Goal: Use online tool/utility: Utilize a website feature to perform a specific function

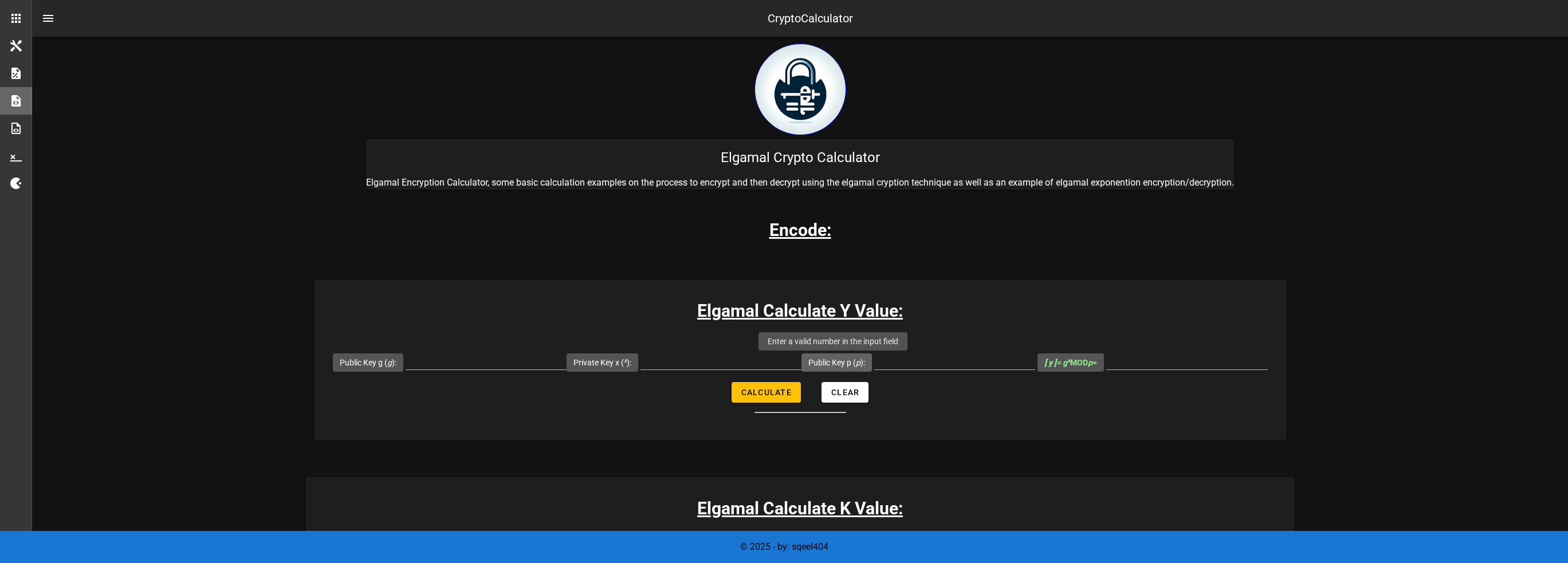
scroll to position [115, 0]
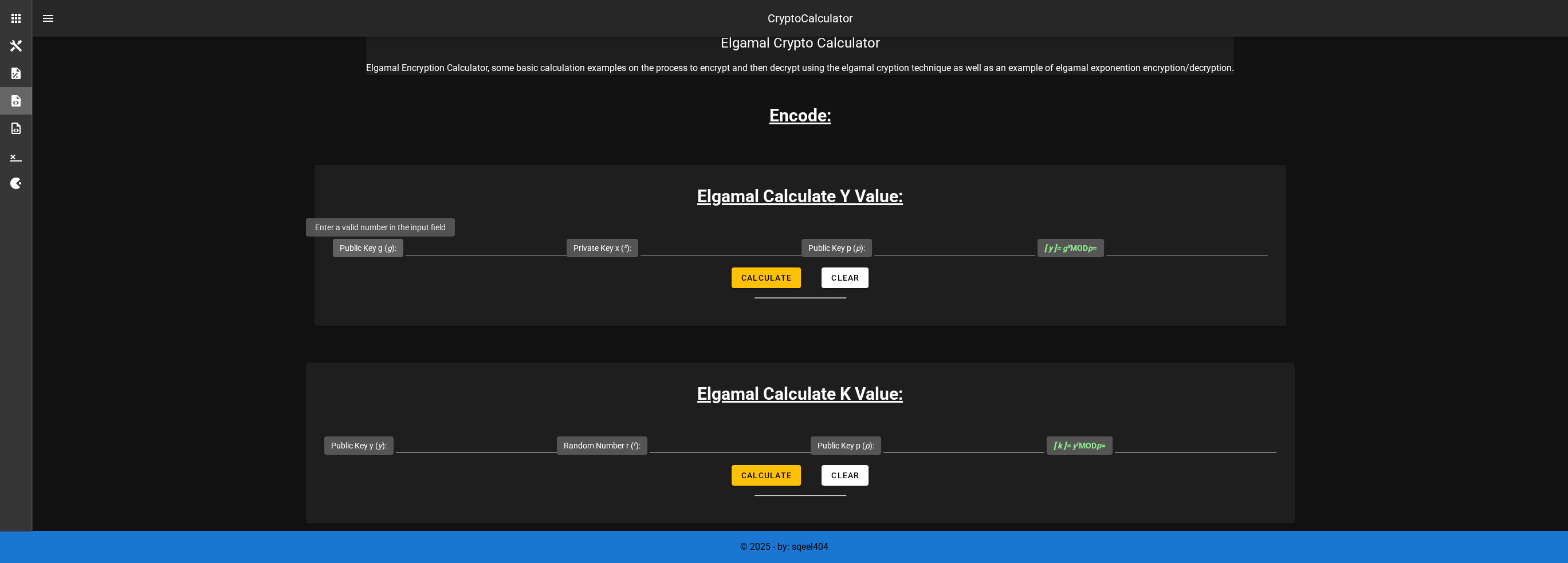
click at [376, 248] on label "Public Key g ( g ):" at bounding box center [368, 248] width 56 height 11
click at [405, 248] on input "Public Key g ( g ):" at bounding box center [486, 245] width 161 height 18
click at [472, 251] on input "Public Key g ( g ):" at bounding box center [486, 245] width 161 height 18
paste input "14912432766367177751"
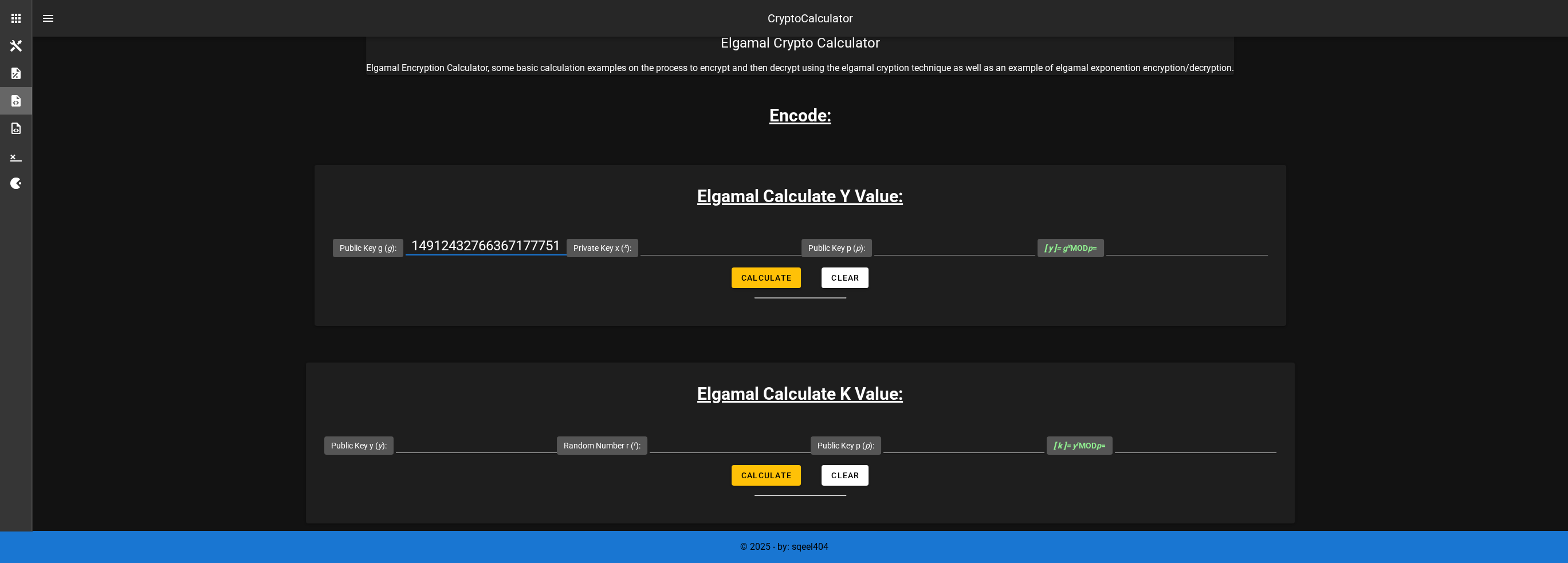
type input "14912432766367177751"
click at [745, 246] on input "Private Key x ( x ):" at bounding box center [721, 245] width 161 height 18
paste input "2784687438861268863"
type input "2784687438861268863"
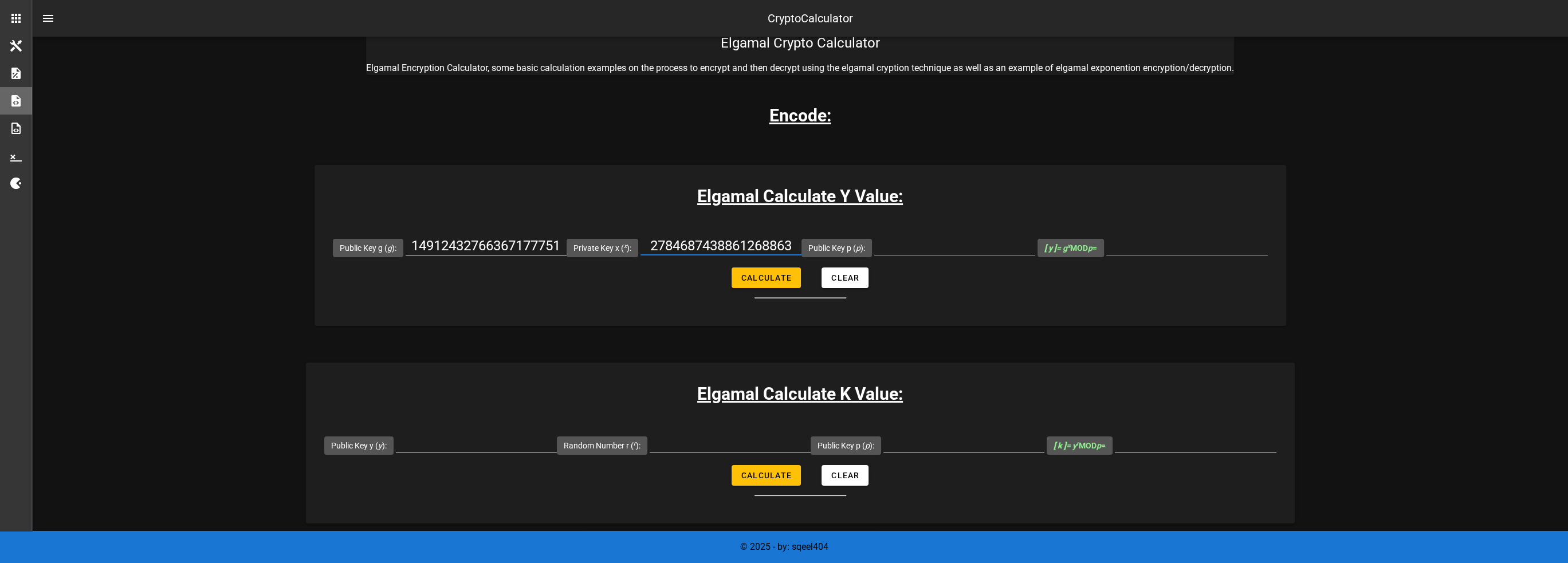
click at [500, 248] on input "14912432766367177751" at bounding box center [486, 245] width 161 height 18
paste input "2784687438861268863"
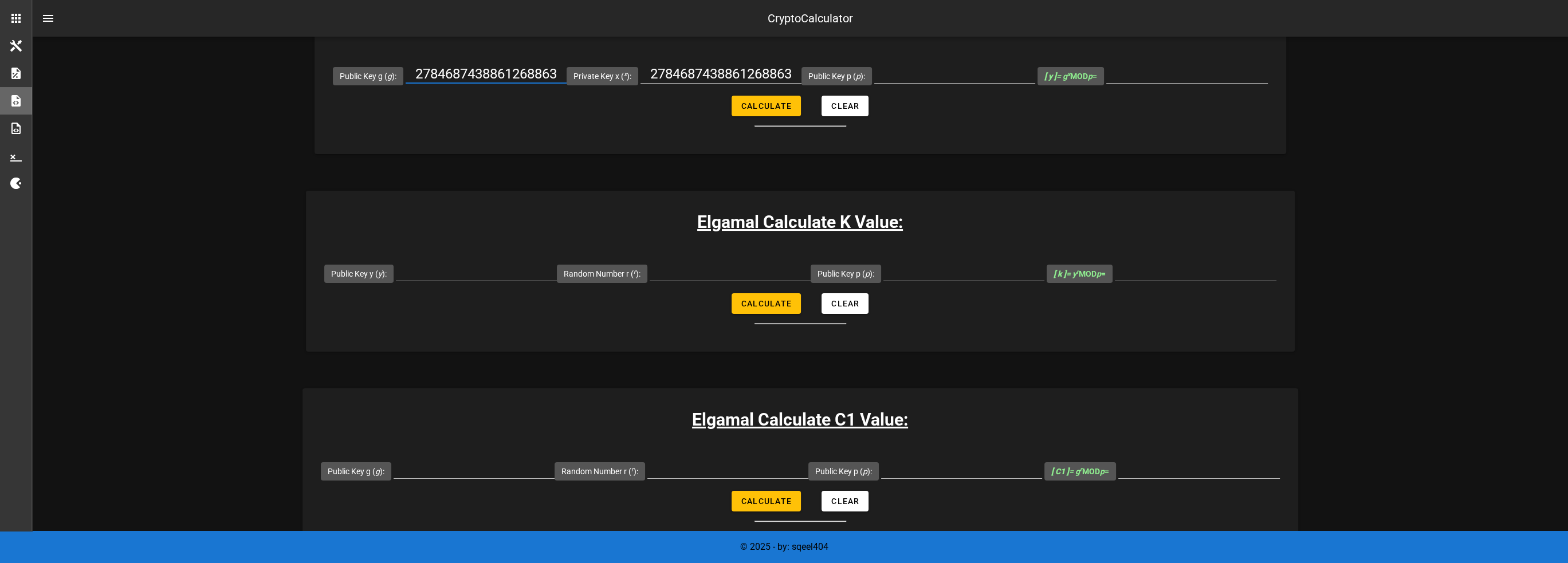
scroll to position [344, 0]
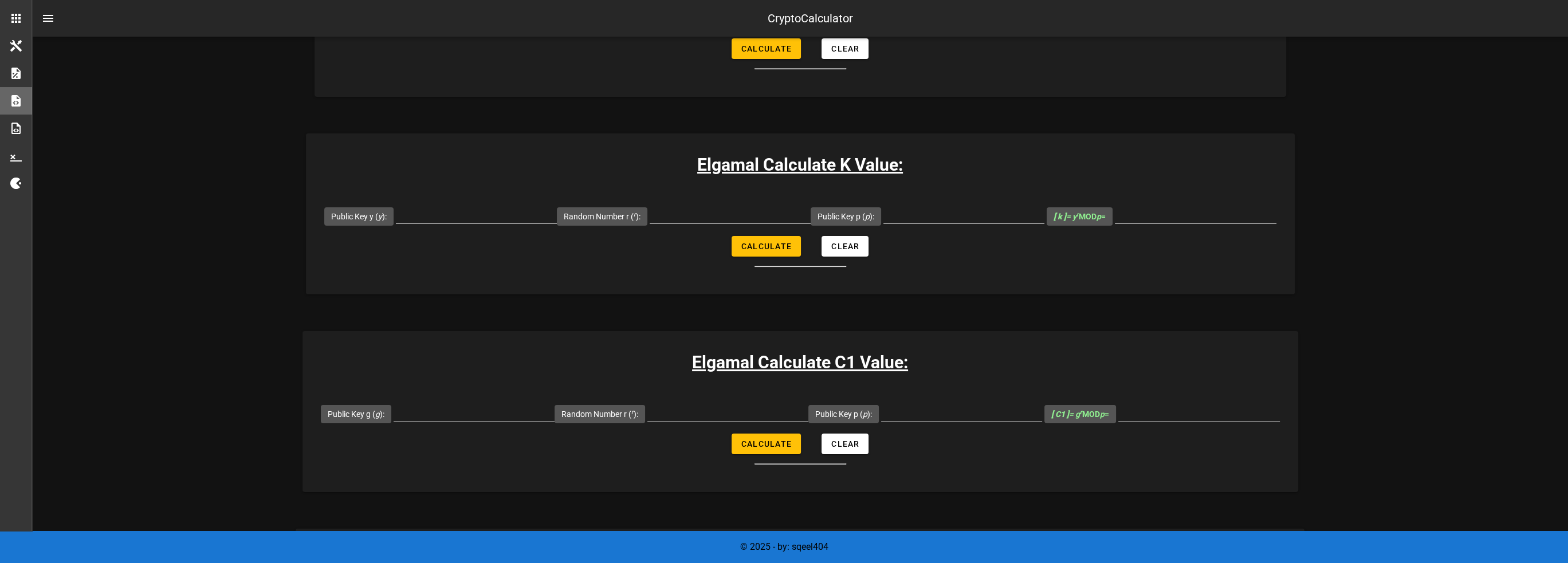
type input "2784687438861268863"
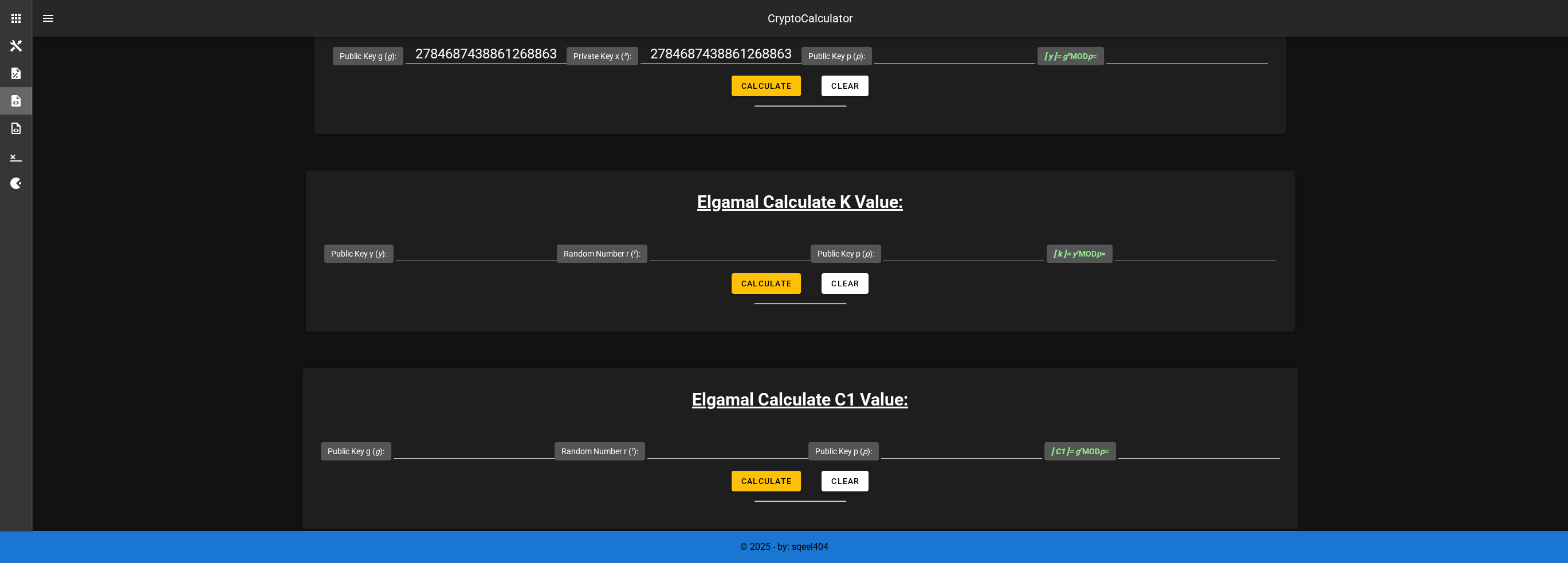
scroll to position [458, 0]
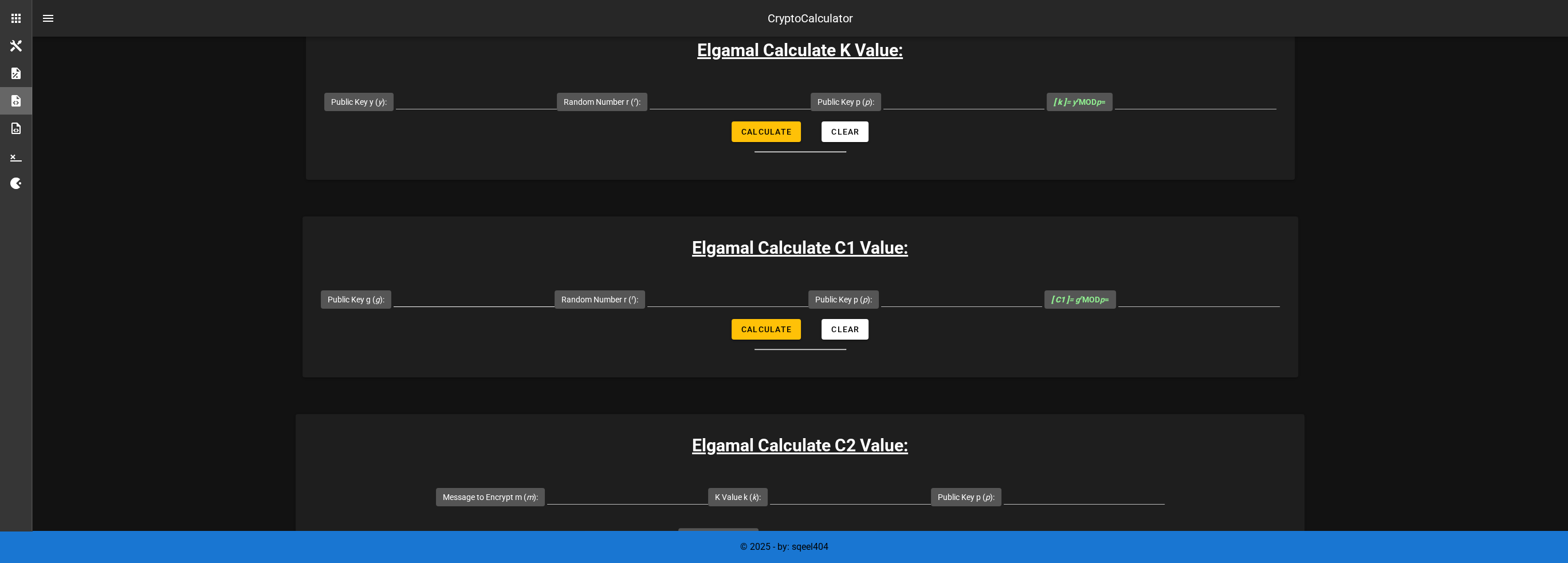
click at [472, 304] on input "Public Key g ( g ):" at bounding box center [474, 297] width 161 height 18
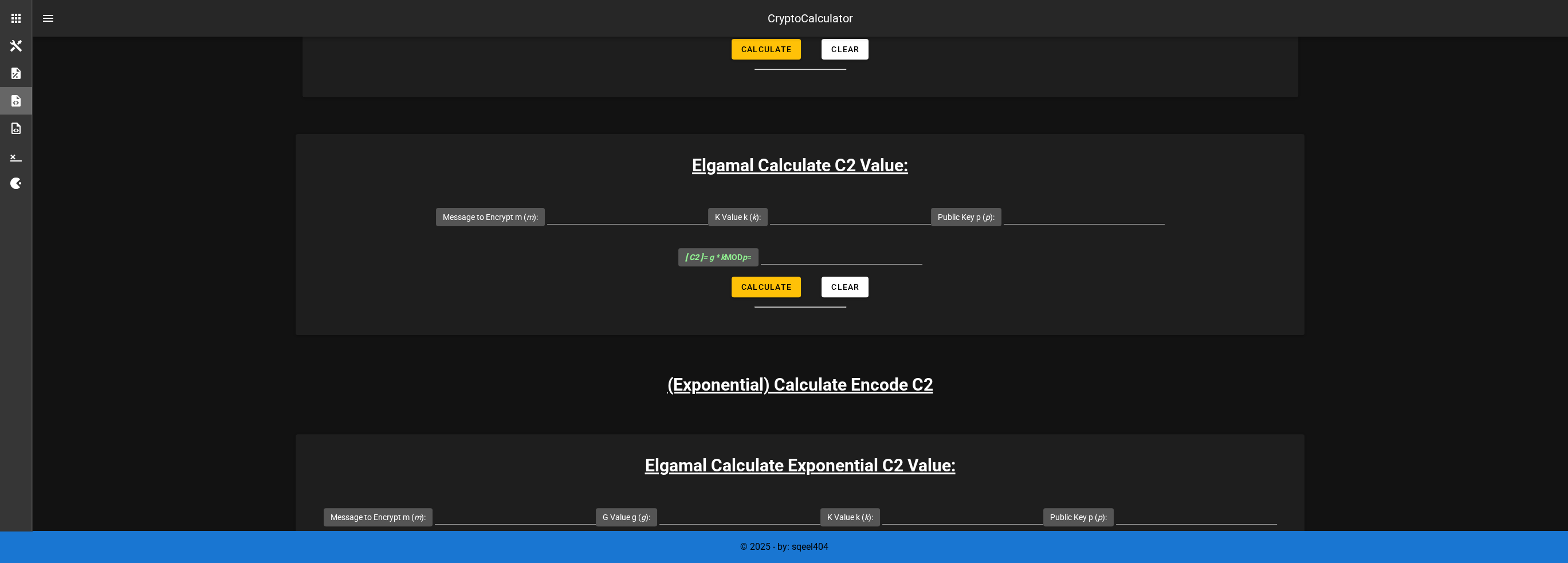
scroll to position [744, 0]
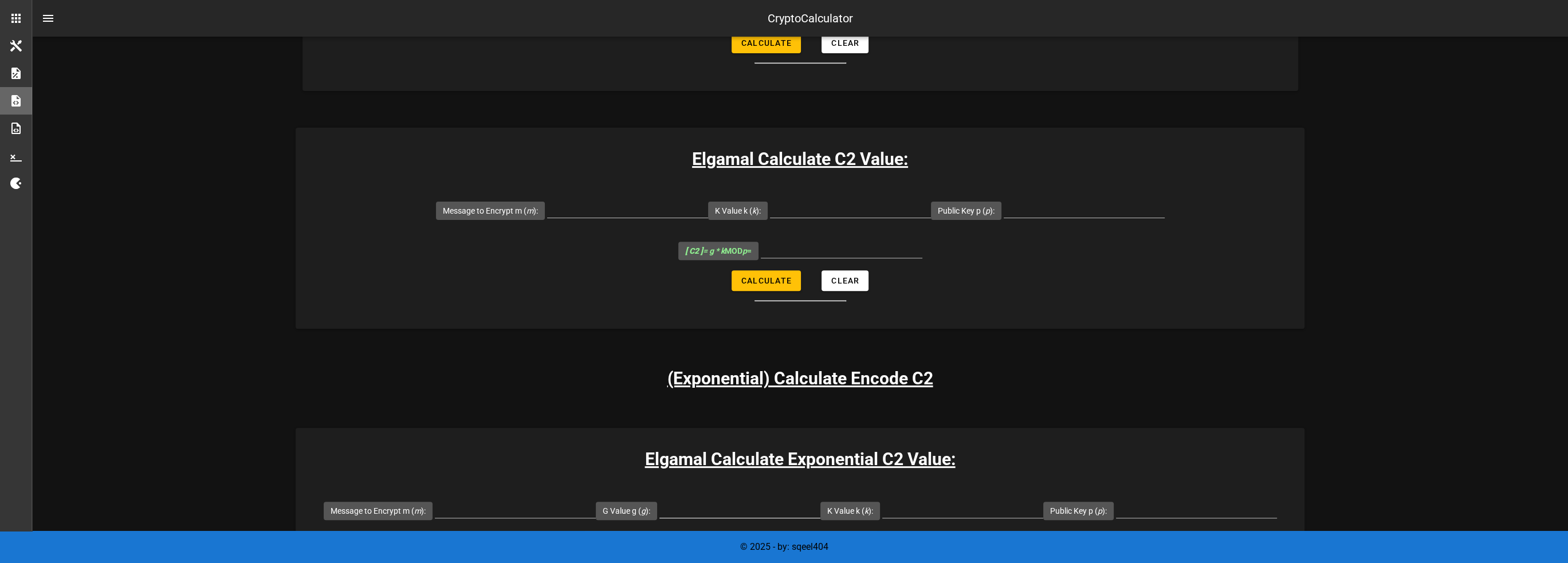
click at [761, 499] on input "G Value g ( g ):" at bounding box center [740, 508] width 161 height 18
paste input "2784687438861268863"
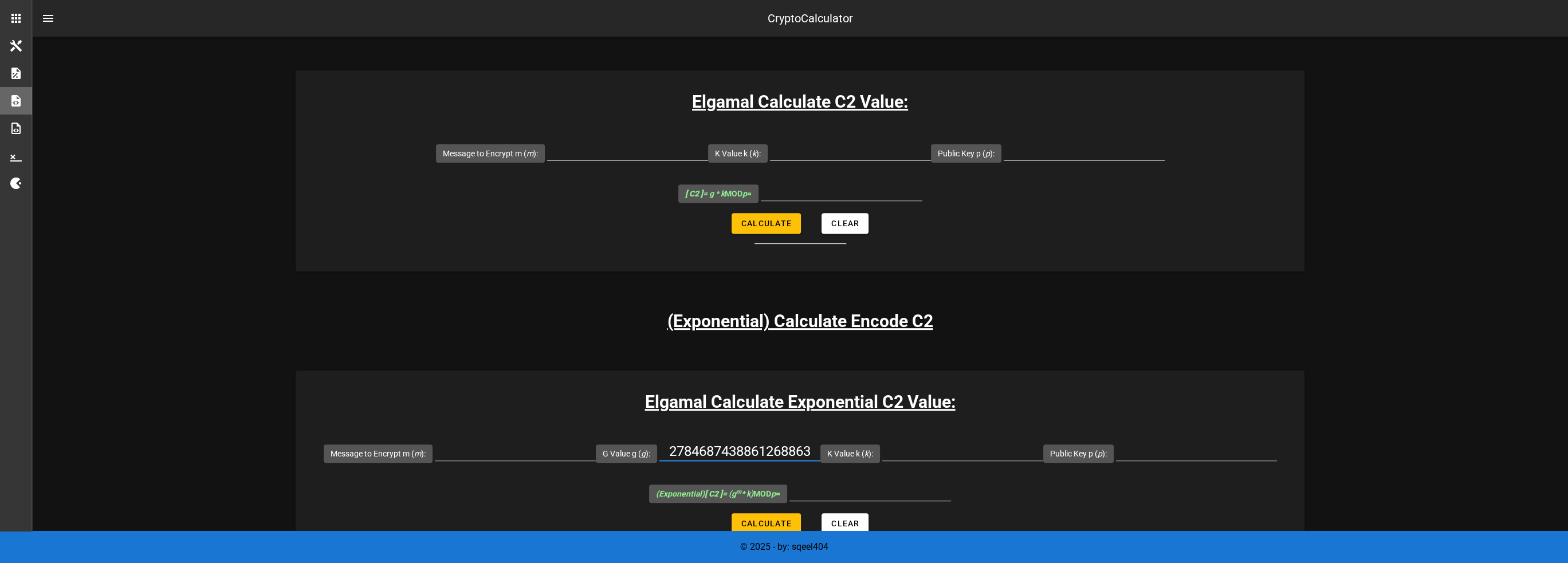
type input "2784687438861268863"
click at [972, 442] on input "K Value k ( k ):" at bounding box center [963, 451] width 161 height 18
paste input "8201777436716393968"
type input "8201777436716393968"
click at [1244, 442] on div at bounding box center [1197, 457] width 161 height 31
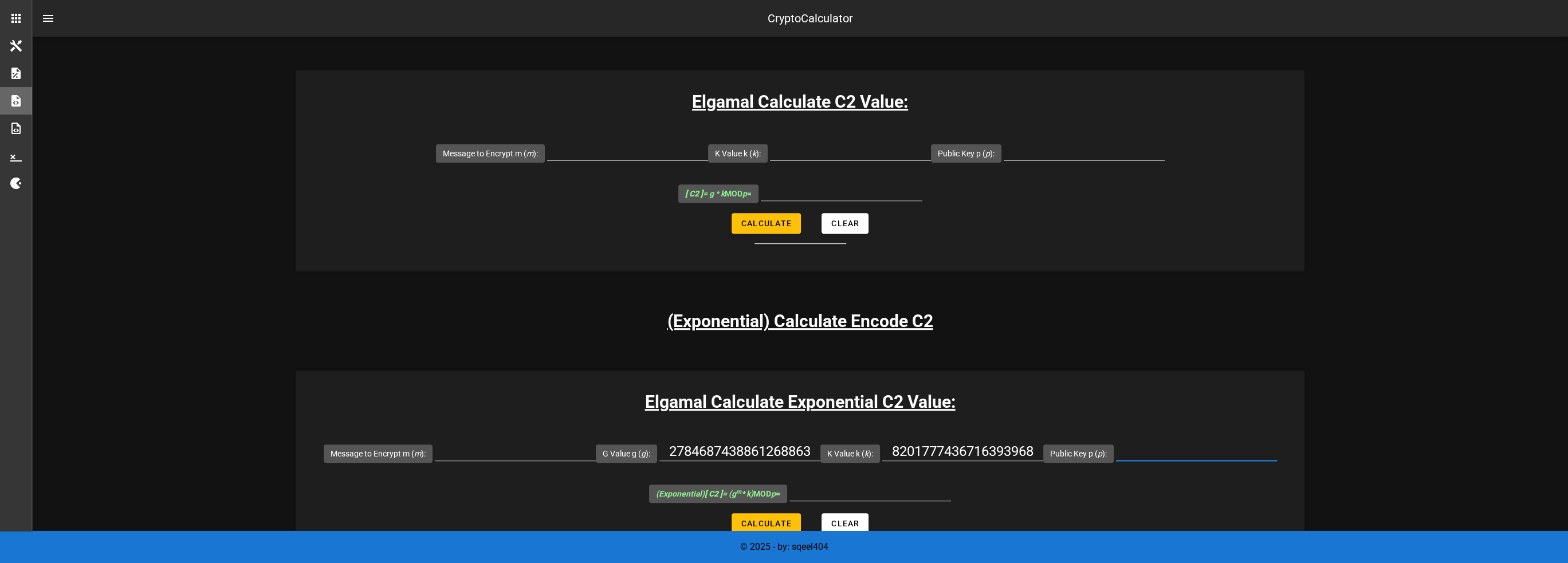
click at [1242, 442] on input "Public Key p ( p ):" at bounding box center [1197, 451] width 161 height 18
paste input "14912432766367177751"
type input "14912432766367177751"
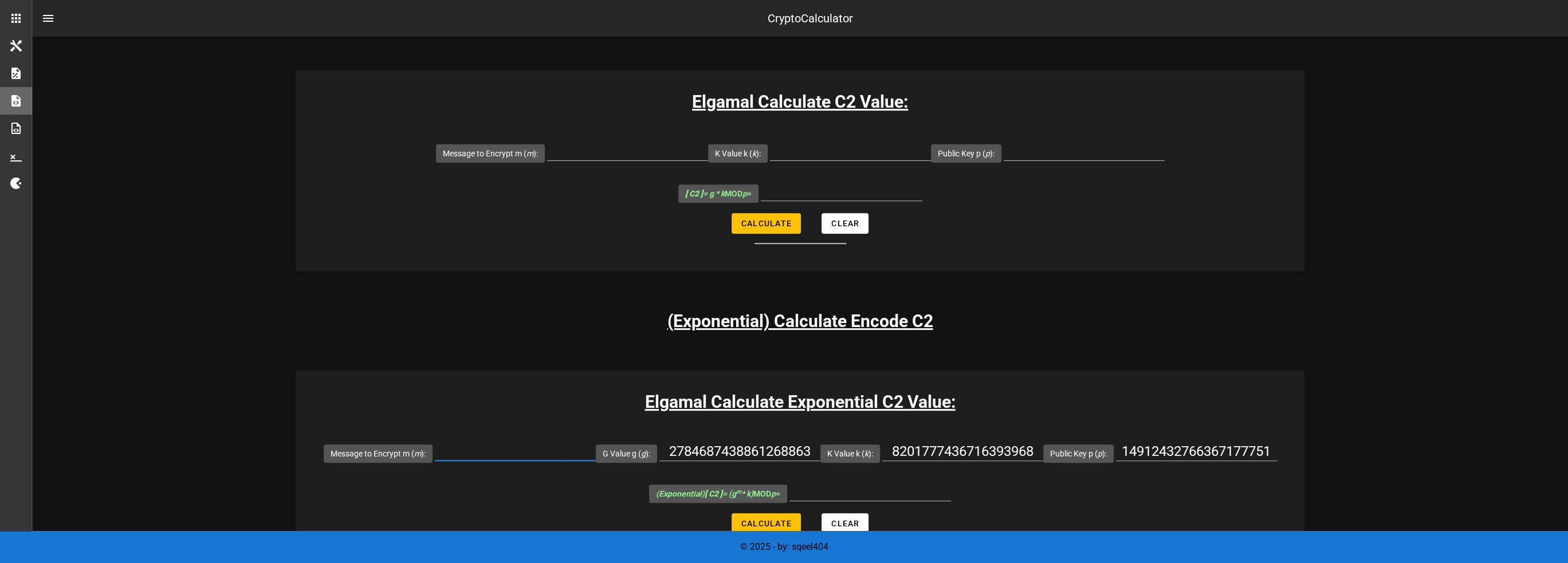
click at [474, 442] on input "Message to Encrypt m ( m ):" at bounding box center [515, 451] width 161 height 18
paste input "12279519522290406516"
click at [572, 442] on input "12279519522290406516" at bounding box center [515, 451] width 161 height 18
paste input "10734305369677133991"
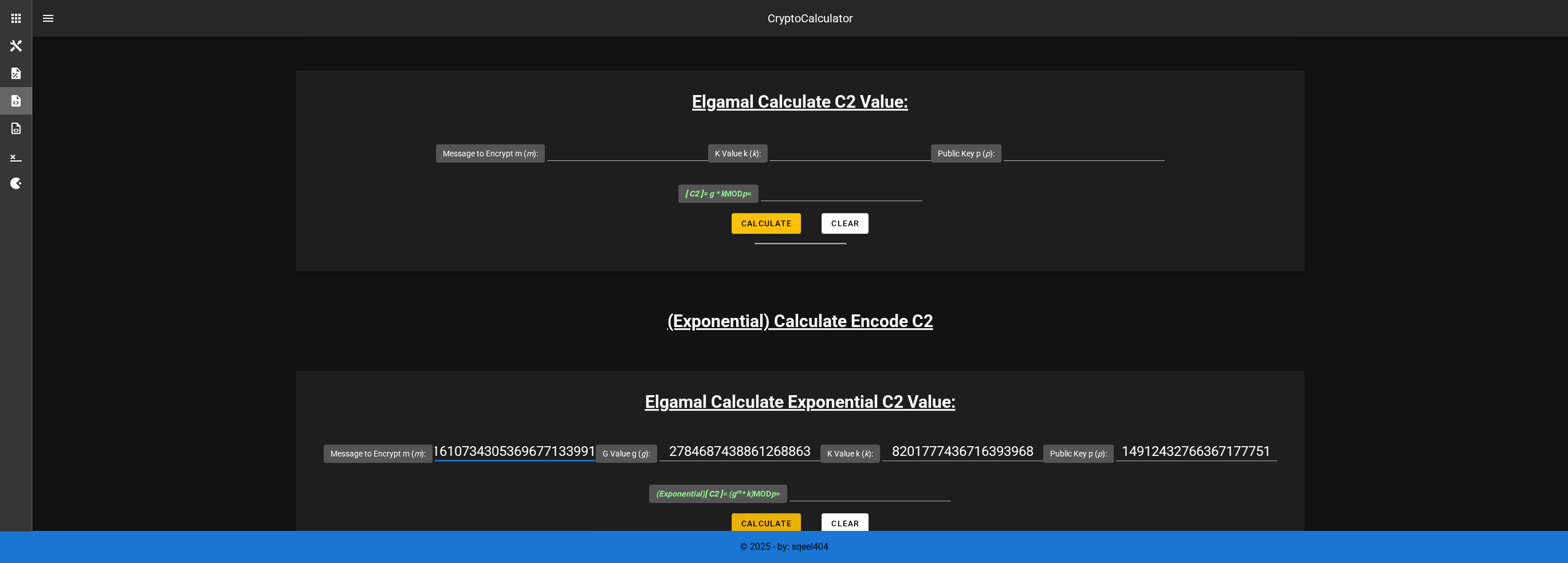
type input "1227951952229040651610734305369677133991"
click at [770, 518] on span "Calculate" at bounding box center [766, 523] width 51 height 9
click at [671, 389] on div "Elgamal Calculate Exponential C2 Value: Message to Encrypt m ( m ): 12279519522…" at bounding box center [800, 471] width 1009 height 201
click at [773, 389] on h3 "Elgamal Calculate Exponential C2 Value:" at bounding box center [800, 401] width 1009 height 26
click at [596, 389] on h3 "Elgamal Calculate Exponential C2 Value:" at bounding box center [800, 401] width 1009 height 26
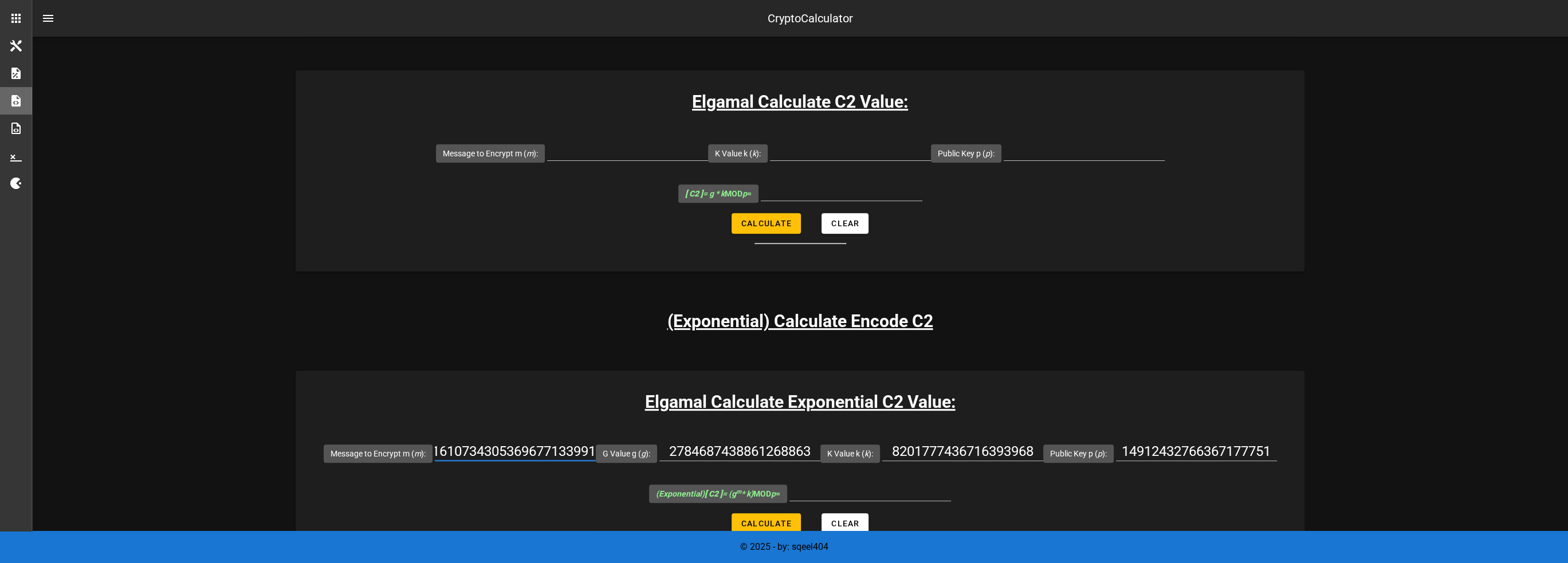
click at [983, 389] on h3 "Elgamal Calculate Exponential C2 Value:" at bounding box center [800, 401] width 1009 height 26
click at [882, 389] on h3 "Elgamal Calculate Exponential C2 Value:" at bounding box center [800, 401] width 1009 height 26
click at [860, 389] on h3 "Elgamal Calculate Exponential C2 Value:" at bounding box center [800, 401] width 1009 height 26
click at [563, 384] on div "Elgamal Calculate Exponential C2 Value: Message to Encrypt m ( m ): 12279519522…" at bounding box center [800, 471] width 1009 height 201
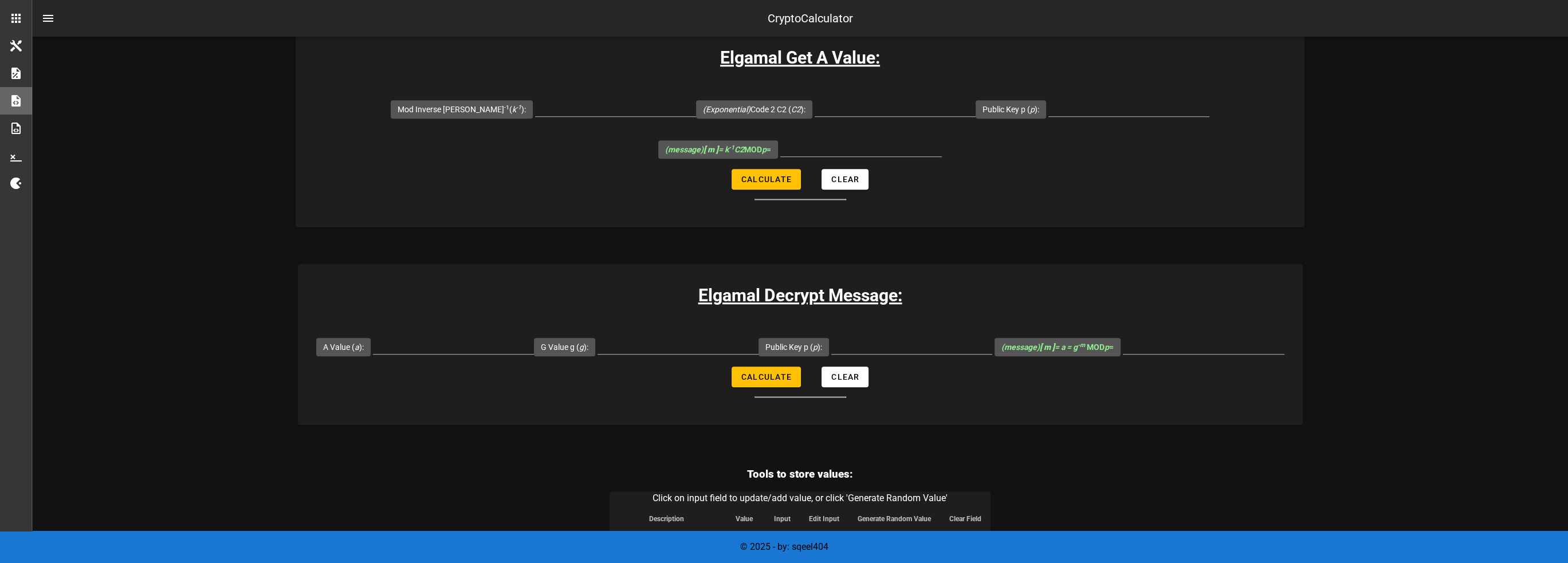
scroll to position [2188, 0]
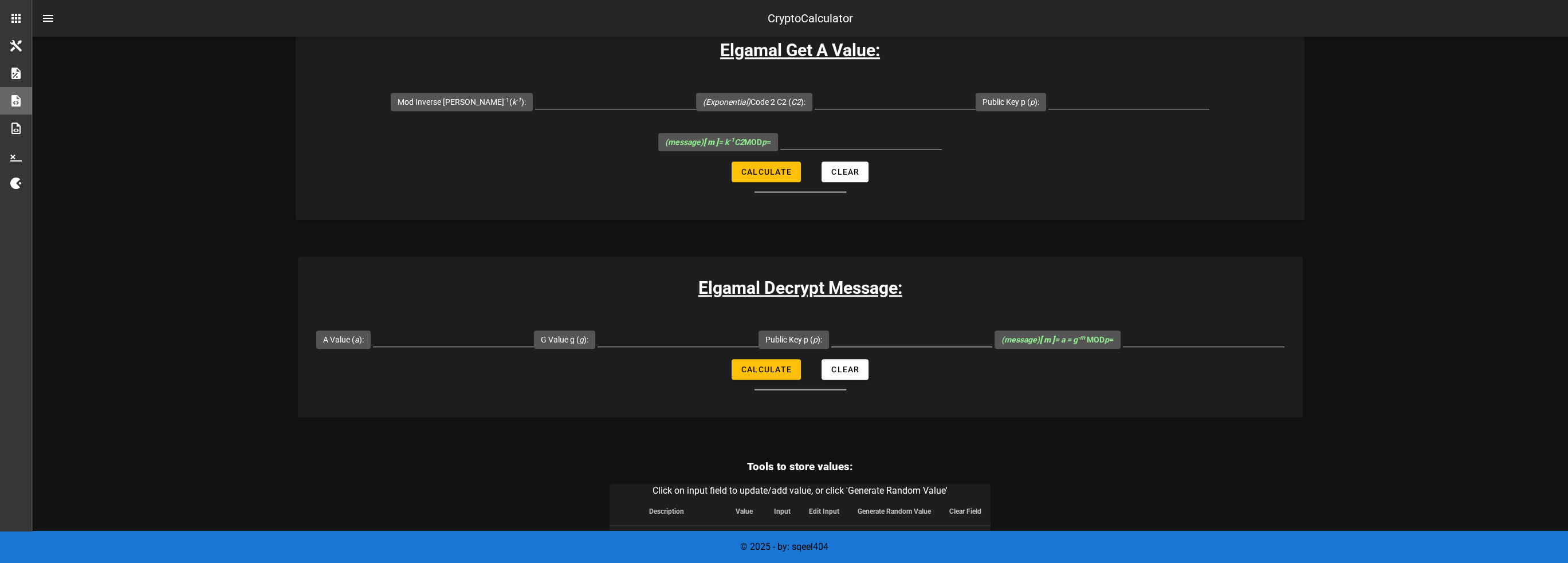
click at [905, 328] on input "Public Key p ( p ):" at bounding box center [912, 337] width 161 height 18
paste input "14912432766367177751"
type input "14912432766367177751"
